Goal: Complete application form

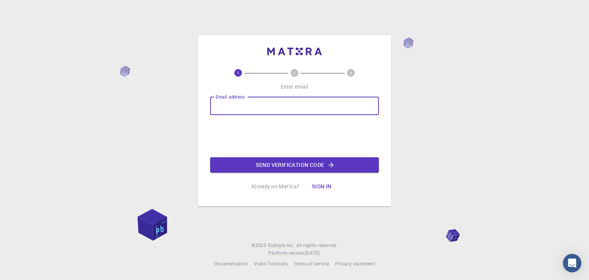
type input "alokojha015@gmail.com"
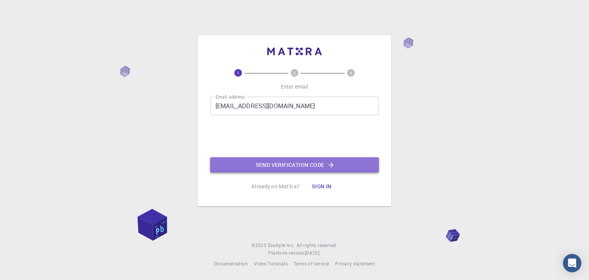
click at [284, 165] on button "Send verification code" at bounding box center [294, 164] width 169 height 15
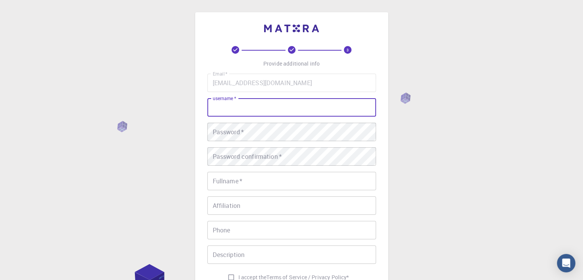
click at [241, 102] on input "username   *" at bounding box center [292, 107] width 169 height 18
type input "franciumxd"
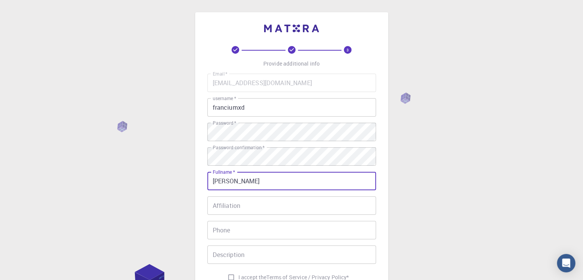
type input "[PERSON_NAME]"
click at [260, 202] on input "Affiliation" at bounding box center [292, 205] width 169 height 18
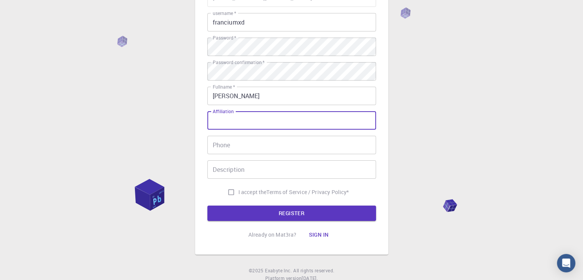
scroll to position [87, 0]
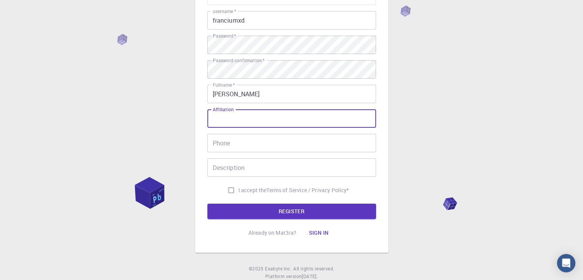
click at [233, 195] on input "I accept the Terms of Service / Privacy Policy *" at bounding box center [231, 190] width 15 height 15
checkbox input "true"
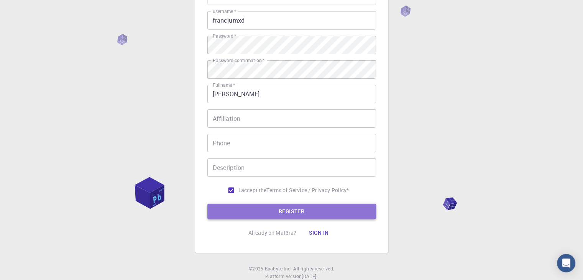
click at [259, 204] on button "REGISTER" at bounding box center [292, 211] width 169 height 15
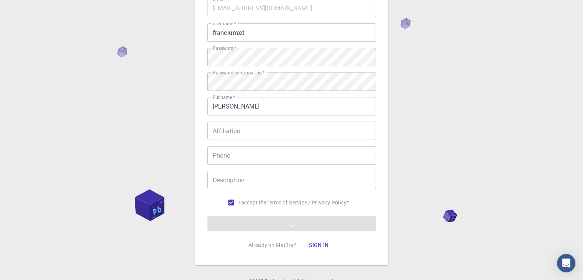
scroll to position [110, 0]
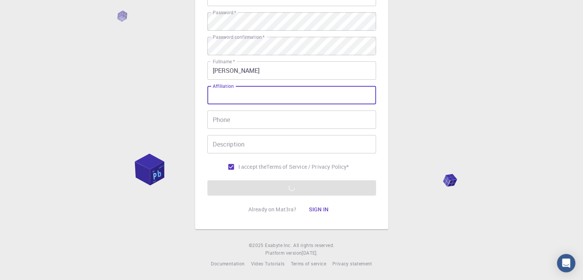
click at [261, 88] on input "Affiliation" at bounding box center [292, 95] width 169 height 18
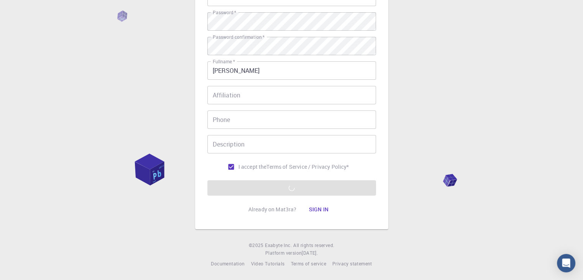
click at [261, 181] on form "Email   * alokojha015@gmail.com Email   * username   * franciumxd username   * …" at bounding box center [292, 79] width 169 height 232
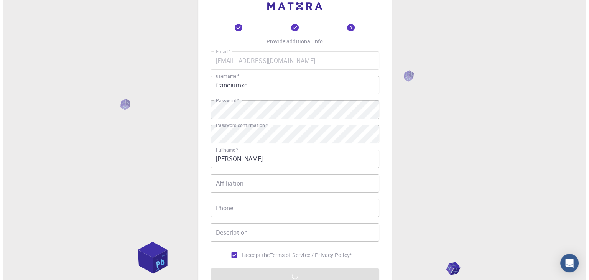
scroll to position [0, 0]
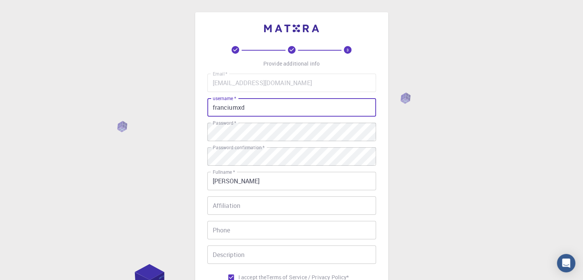
click at [257, 106] on input "franciumxd" at bounding box center [292, 107] width 169 height 18
type input "fr"
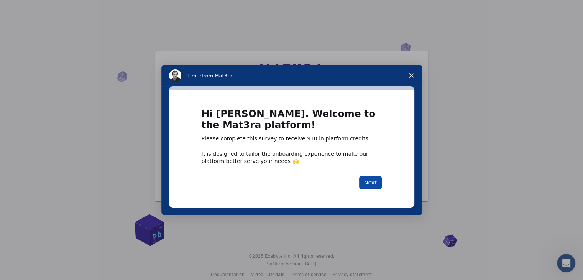
click at [373, 180] on button "Next" at bounding box center [370, 182] width 23 height 13
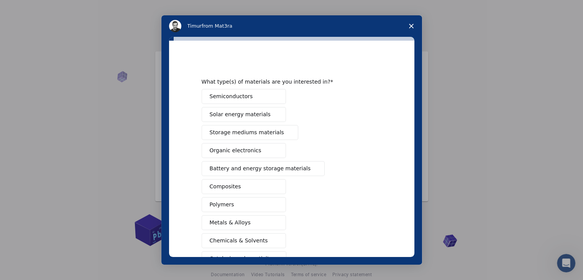
click at [253, 158] on div "Semiconductors Solar energy materials Storage mediums materials Organic electro…" at bounding box center [292, 195] width 180 height 213
click at [258, 153] on button "Organic electronics" at bounding box center [244, 150] width 84 height 15
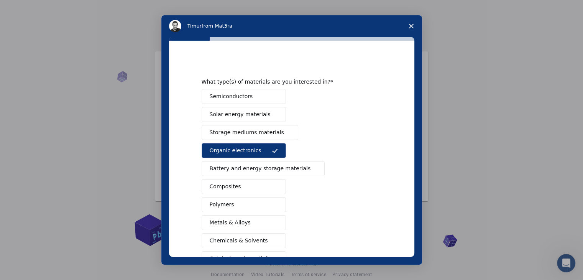
click at [230, 102] on button "Semiconductors" at bounding box center [244, 96] width 84 height 15
click at [230, 113] on span "Solar energy materials" at bounding box center [240, 114] width 61 height 8
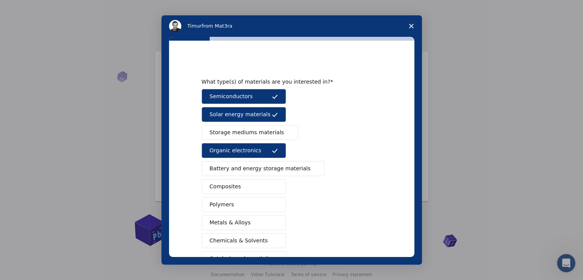
scroll to position [88, 0]
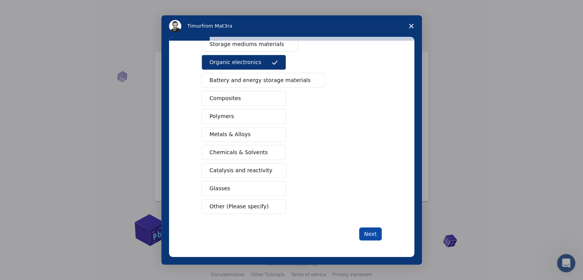
click at [365, 232] on button "Next" at bounding box center [370, 233] width 23 height 13
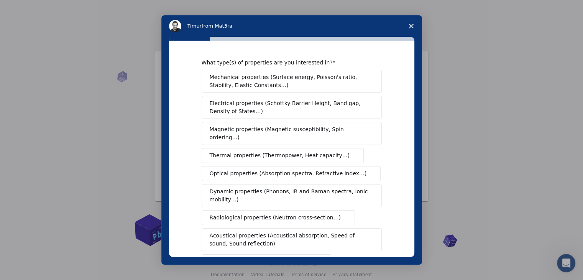
drag, startPoint x: 344, startPoint y: 148, endPoint x: 162, endPoint y: 194, distance: 188.9
click at [162, 194] on div "What type(s) of properties are you interested in? Mechanical properties (Surfac…" at bounding box center [292, 151] width 261 height 228
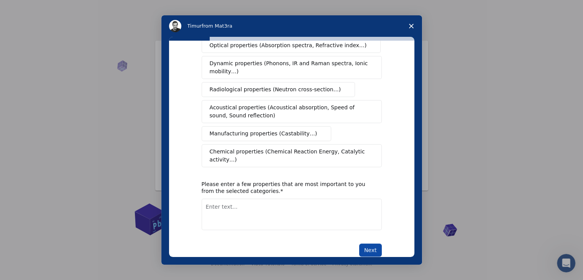
click at [369, 244] on button "Next" at bounding box center [370, 250] width 23 height 13
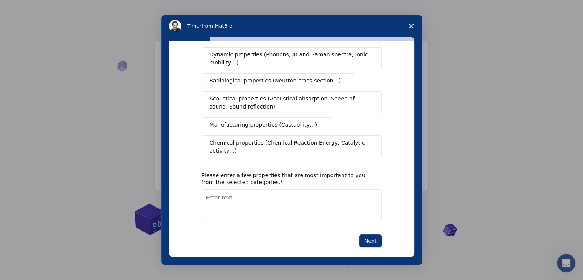
scroll to position [137, 0]
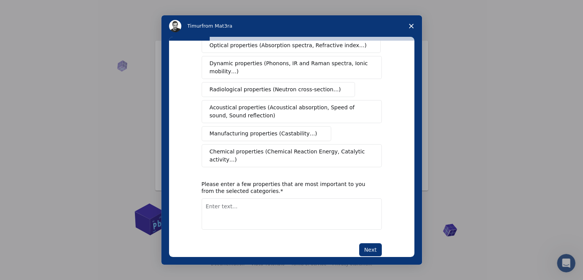
click at [291, 198] on textarea "Enter text..." at bounding box center [292, 213] width 180 height 31
click at [235, 181] on div "Please enter a few properties that are most important to you from the selected …" at bounding box center [286, 188] width 169 height 14
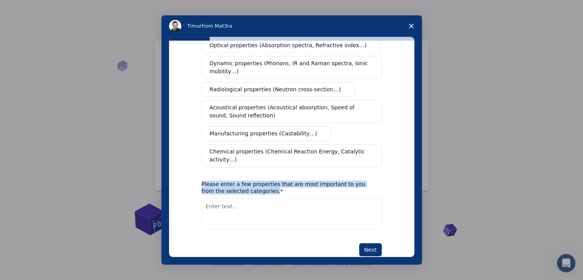
click at [235, 181] on div "Please enter a few properties that are most important to you from the selected …" at bounding box center [286, 188] width 169 height 14
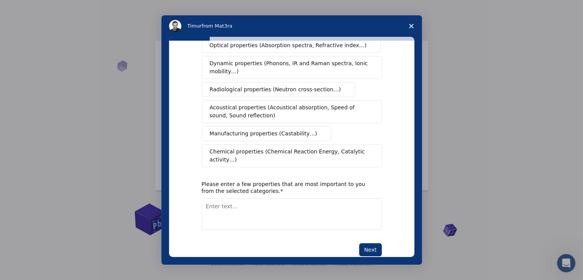
click at [416, 25] on span "Close survey" at bounding box center [411, 25] width 21 height 21
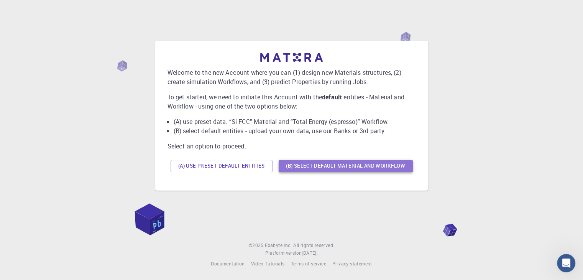
click at [351, 165] on button "(B) Select default material and workflow" at bounding box center [346, 166] width 134 height 12
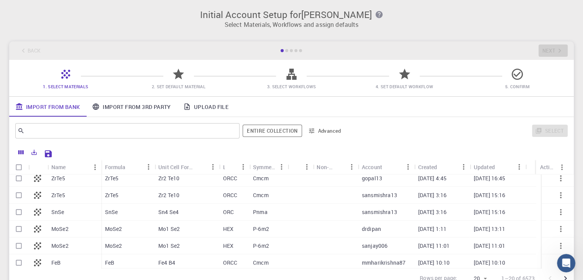
scroll to position [21, 0]
